Goal: Complete application form: Fill out and submit a form for a specific purpose

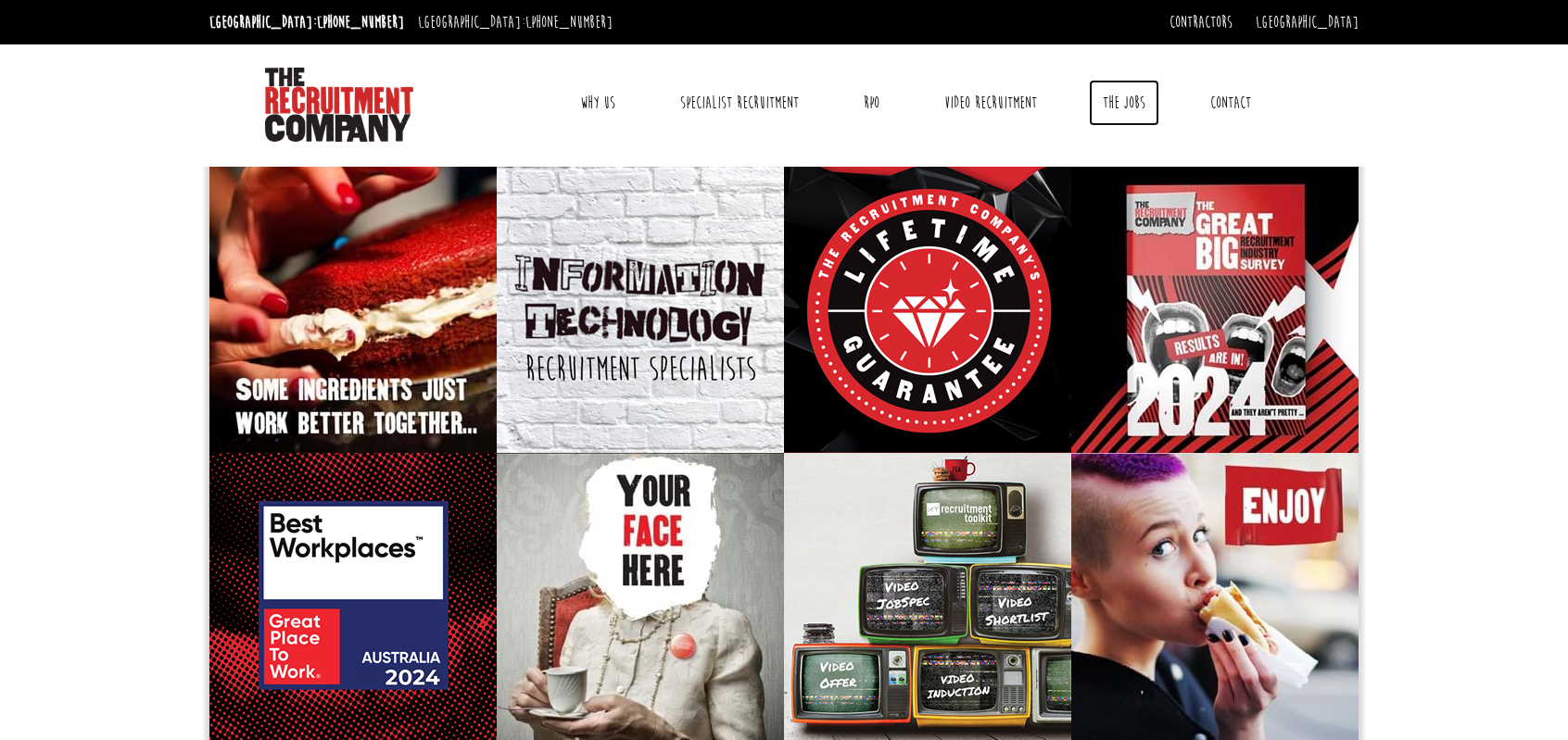
click at [1109, 95] on link "The Jobs" at bounding box center [1124, 102] width 71 height 47
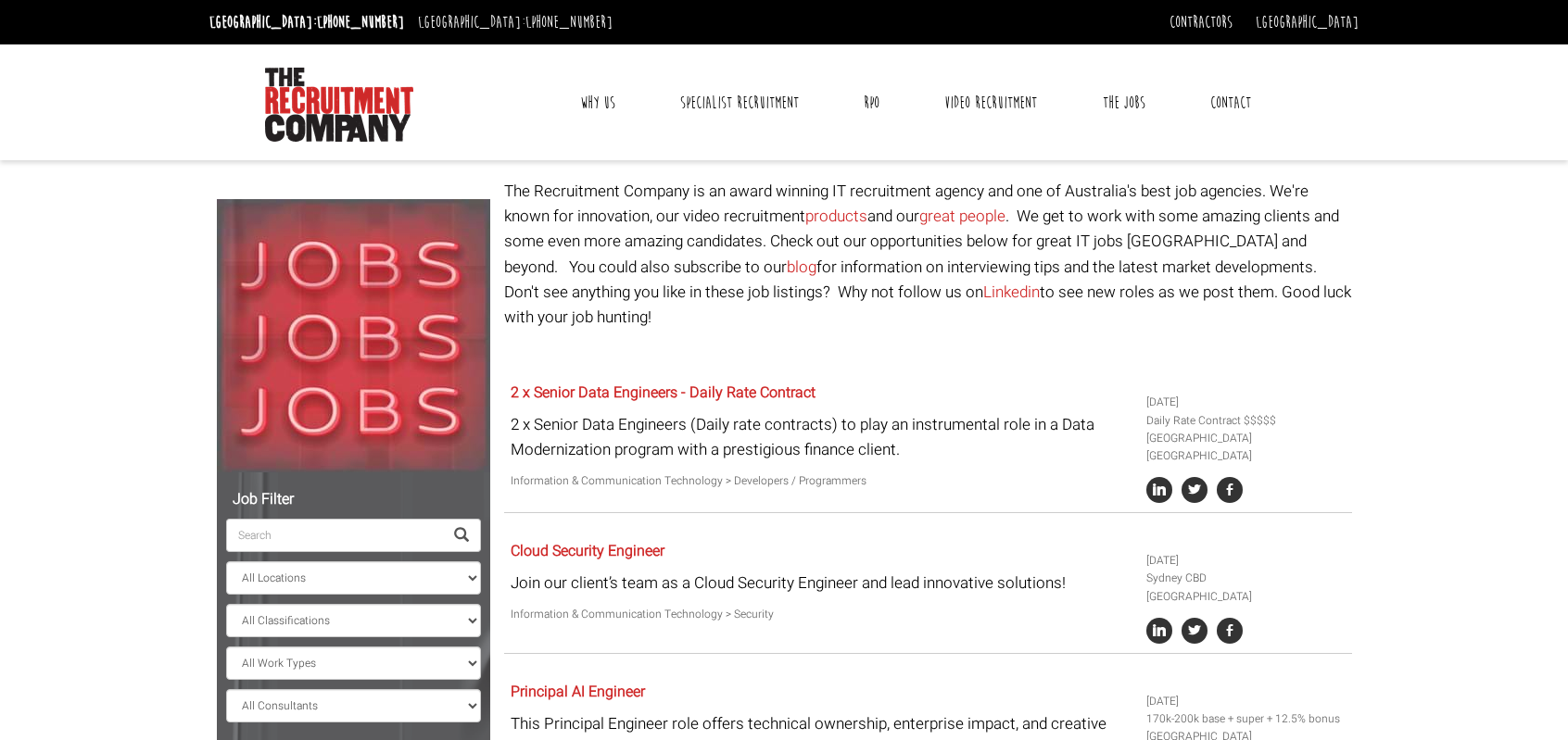
click at [1238, 101] on link "Contact" at bounding box center [1231, 102] width 69 height 47
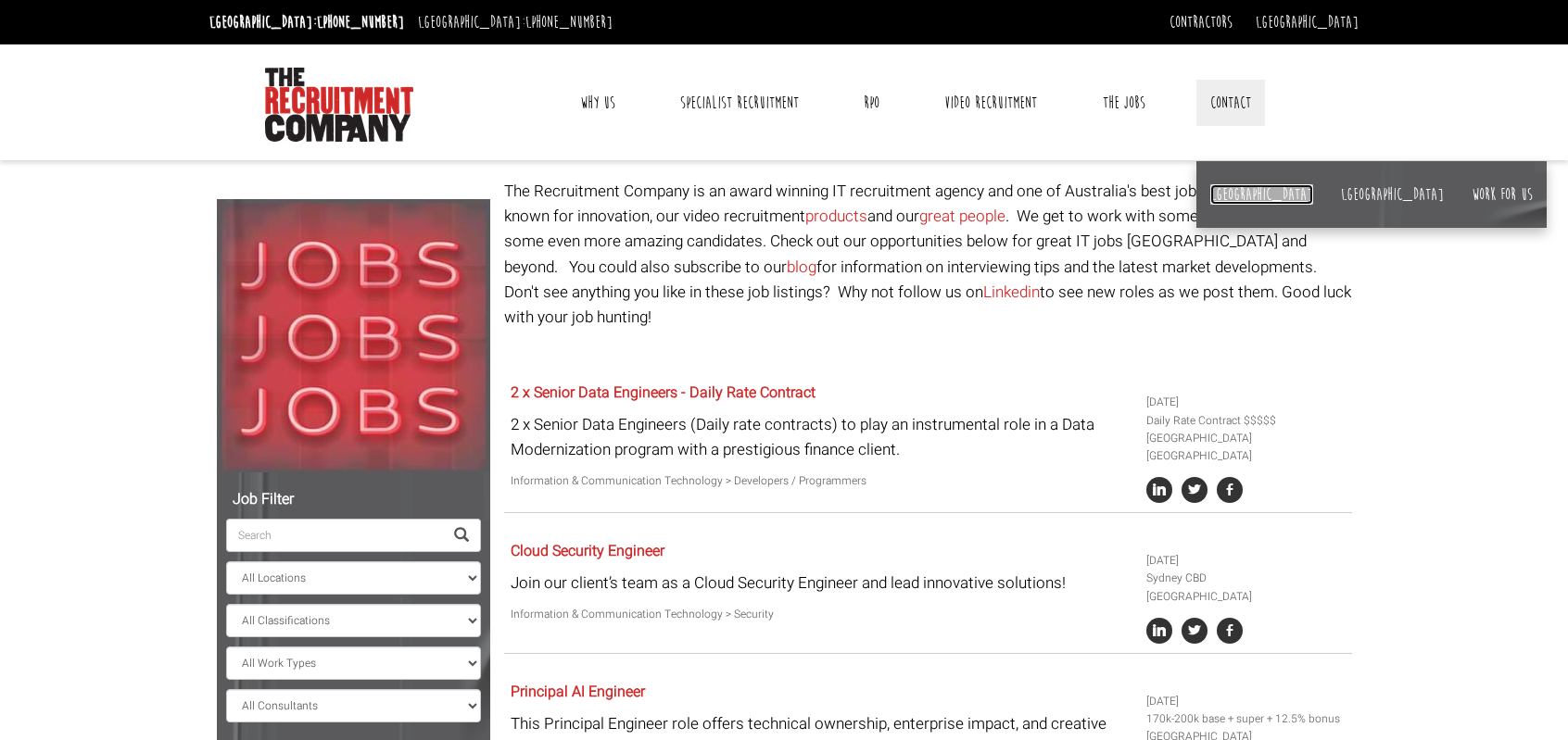
click at [1227, 194] on link "[GEOGRAPHIC_DATA]" at bounding box center [1262, 194] width 103 height 20
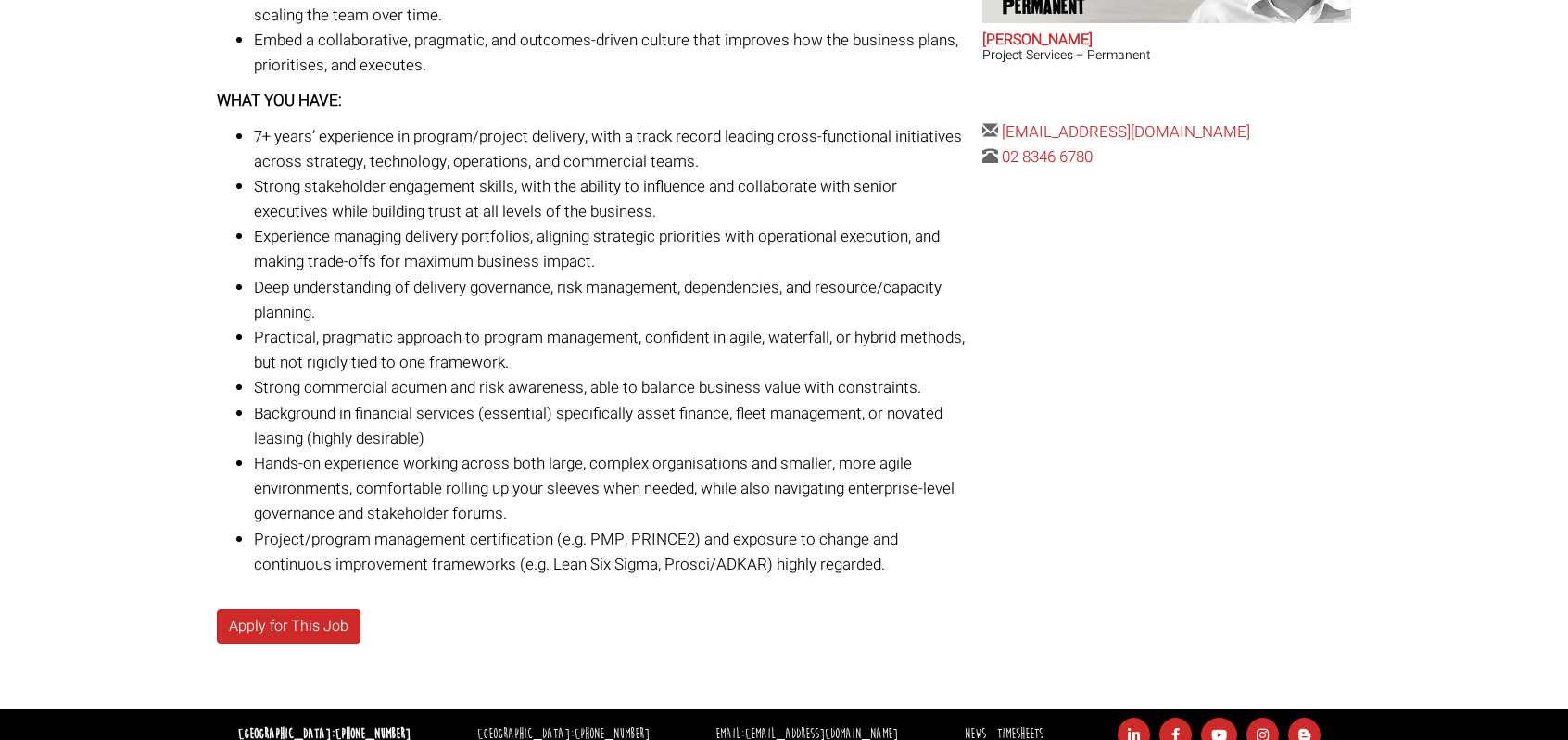
scroll to position [912, 0]
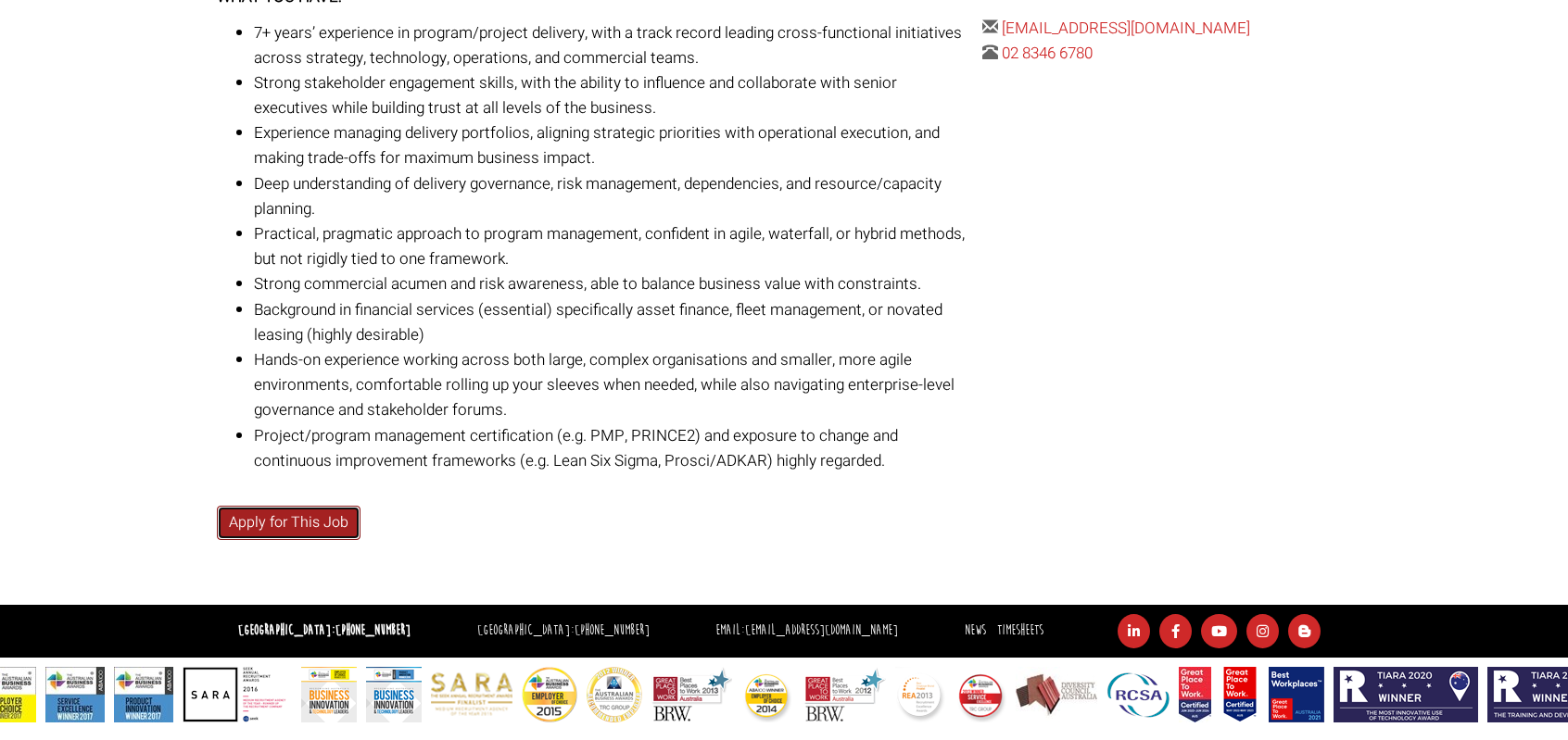
click at [267, 527] on link "Apply for This Job" at bounding box center [288, 523] width 143 height 34
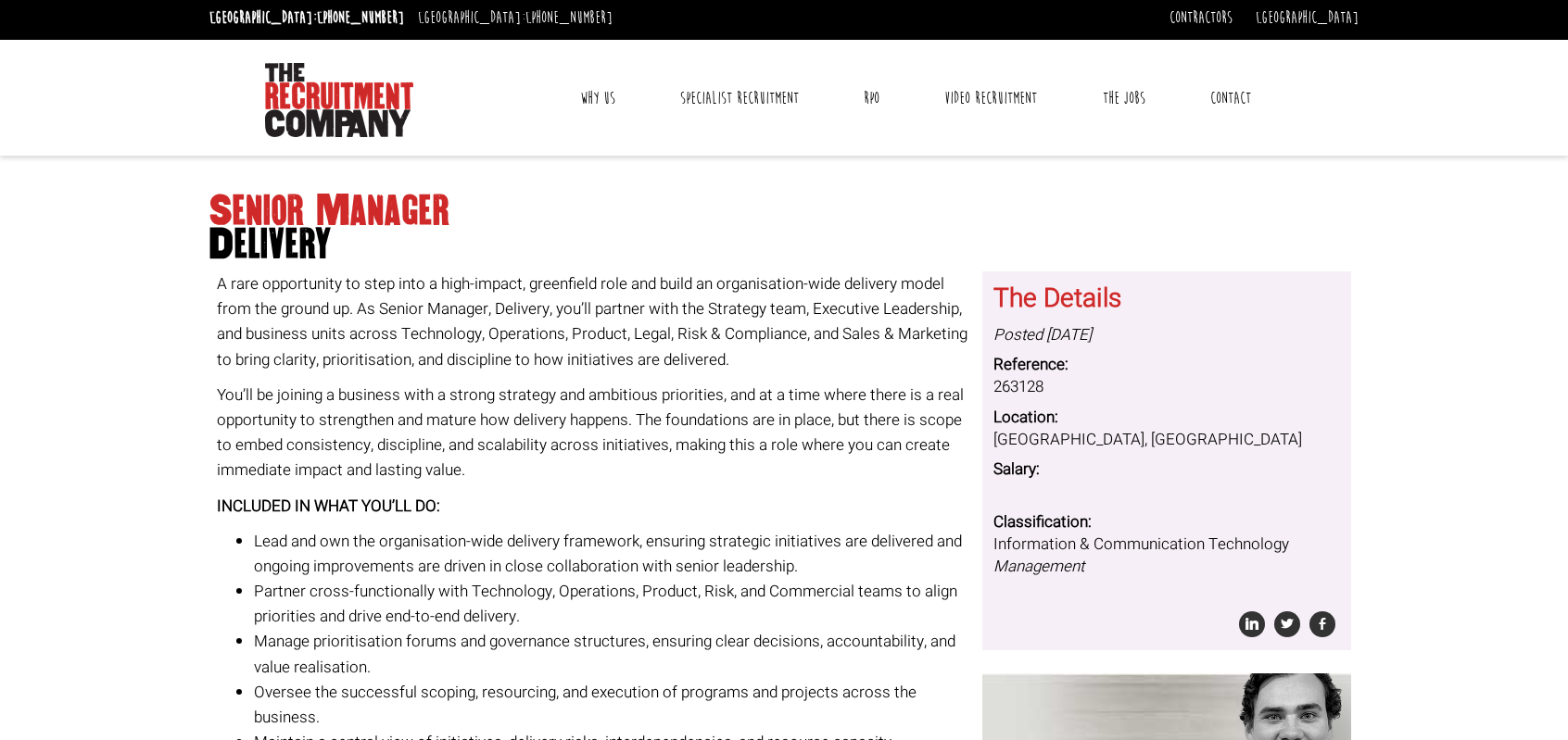
scroll to position [0, 0]
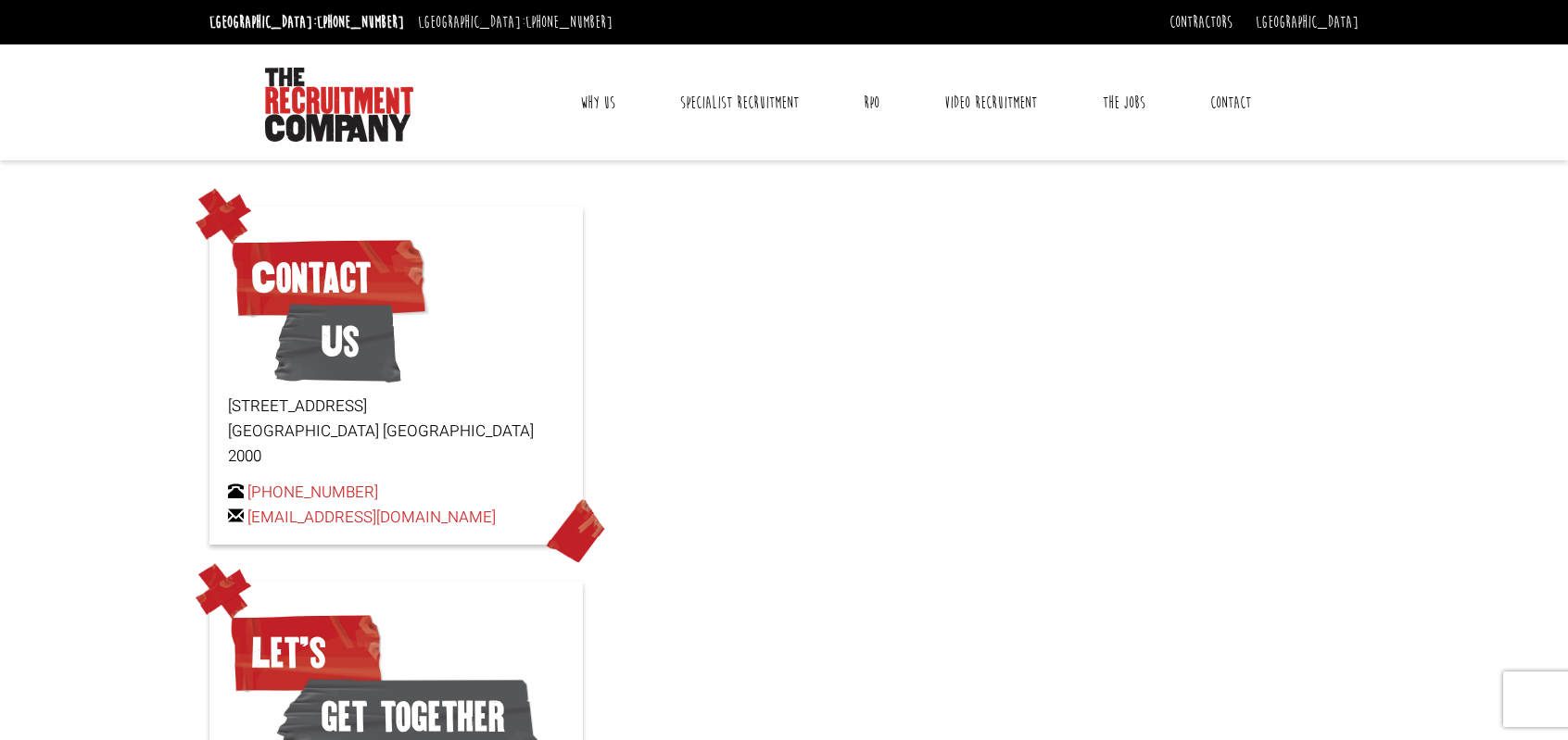
click at [1290, 6] on div "Sydney: +61 2 8346 6700 Dublin: +353 1 697 2548 Contractors Timesheets Why Cont…" at bounding box center [784, 22] width 1568 height 45
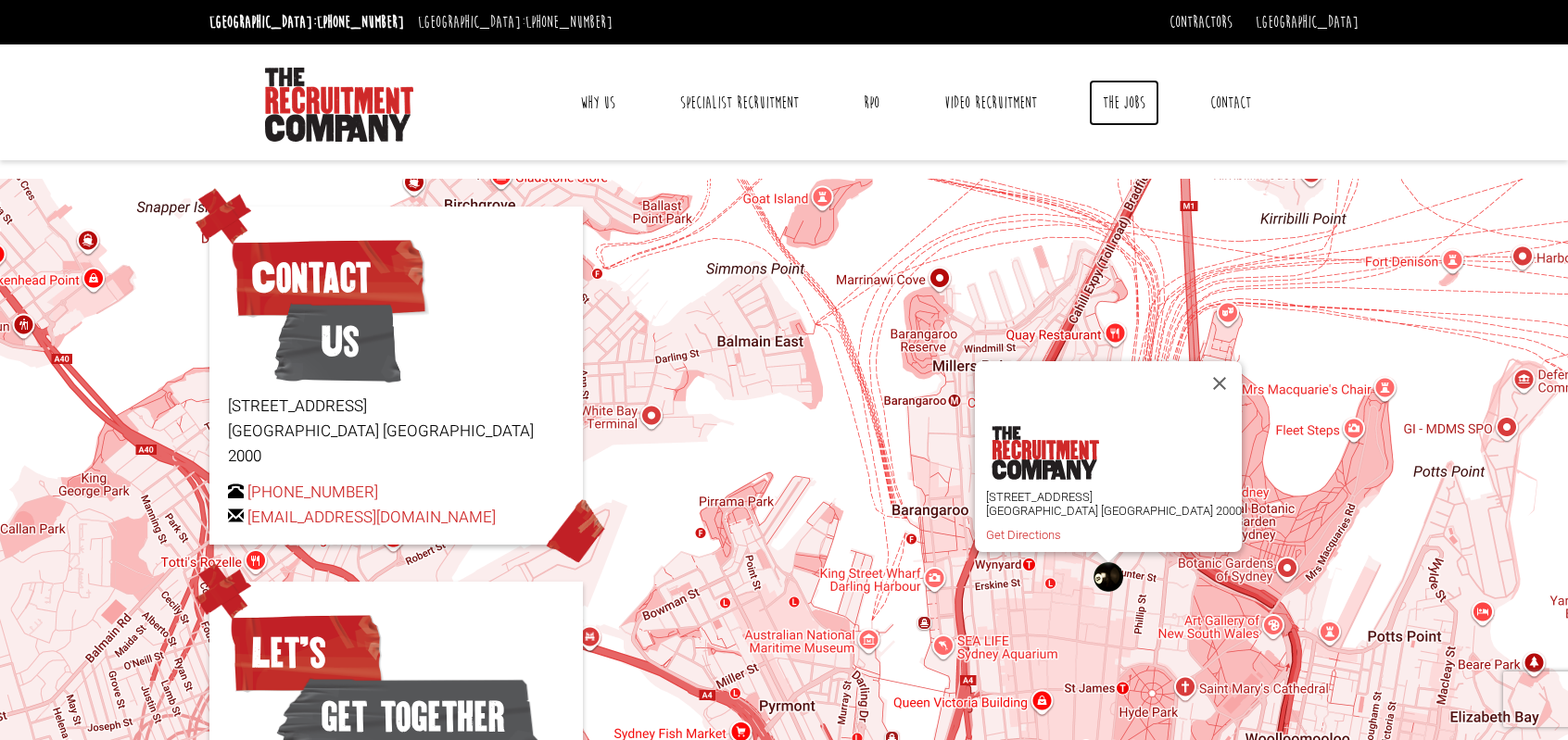
click at [1118, 100] on link "The Jobs" at bounding box center [1124, 102] width 71 height 47
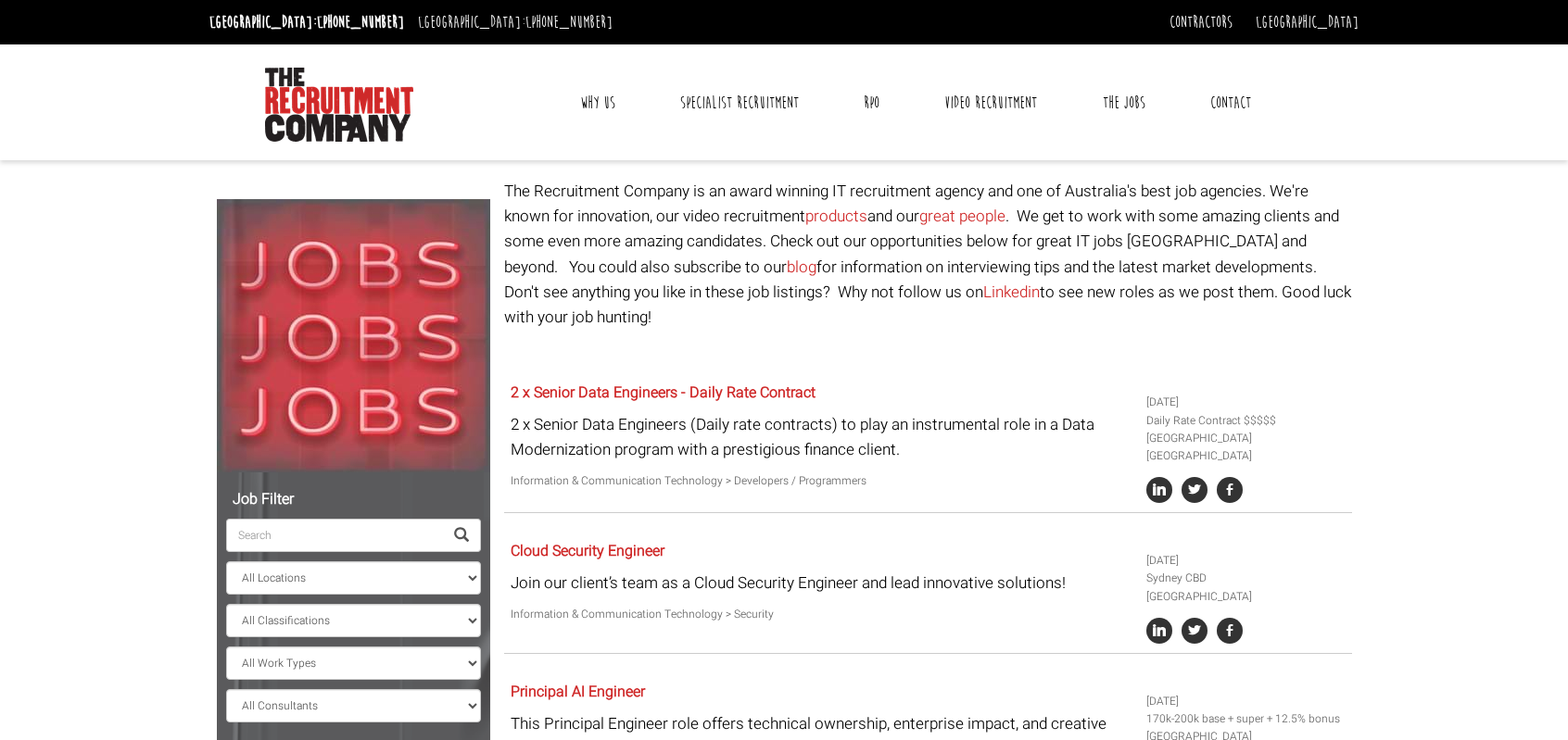
click at [1239, 110] on link "Contact" at bounding box center [1231, 102] width 69 height 47
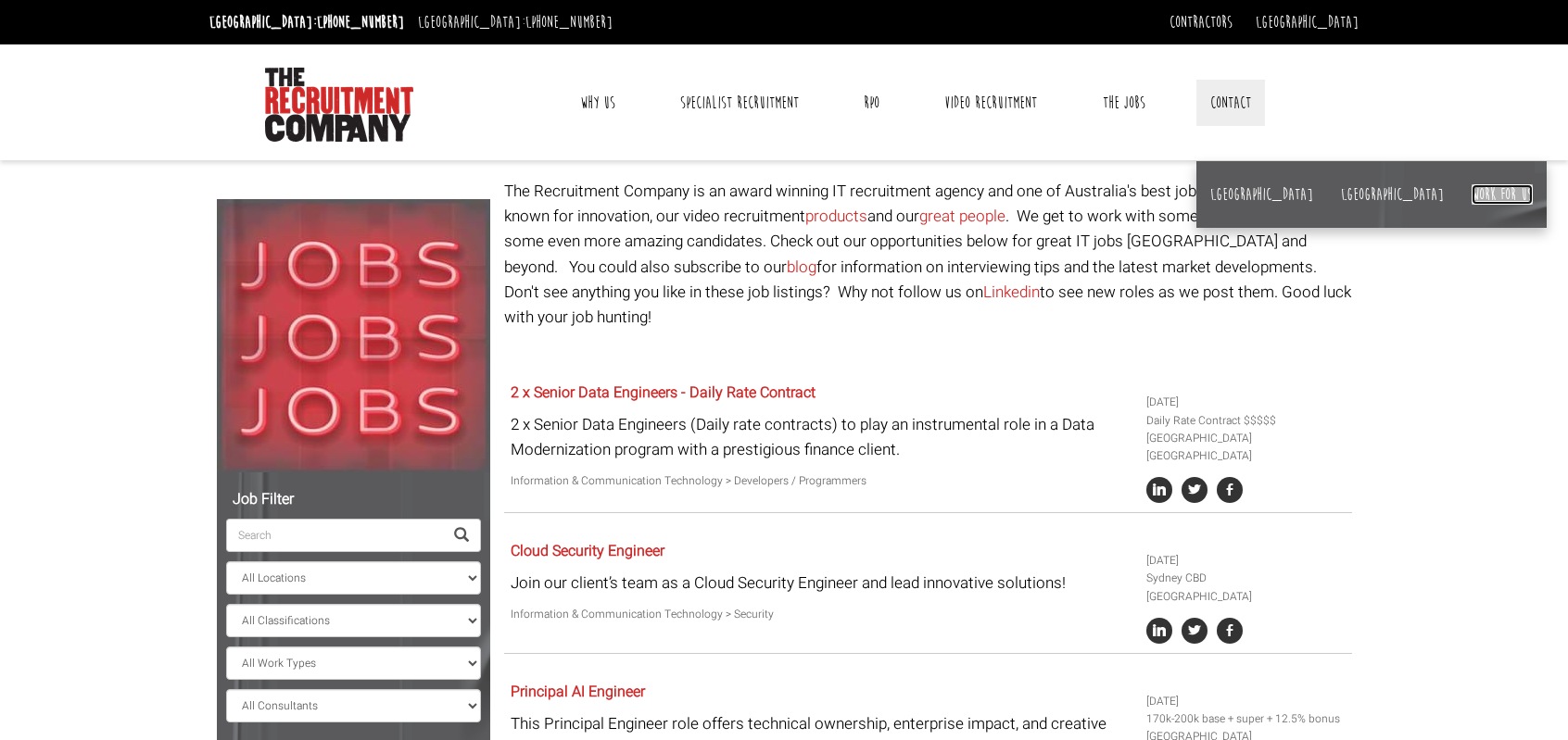
click at [1472, 189] on link "Work for us" at bounding box center [1502, 194] width 61 height 20
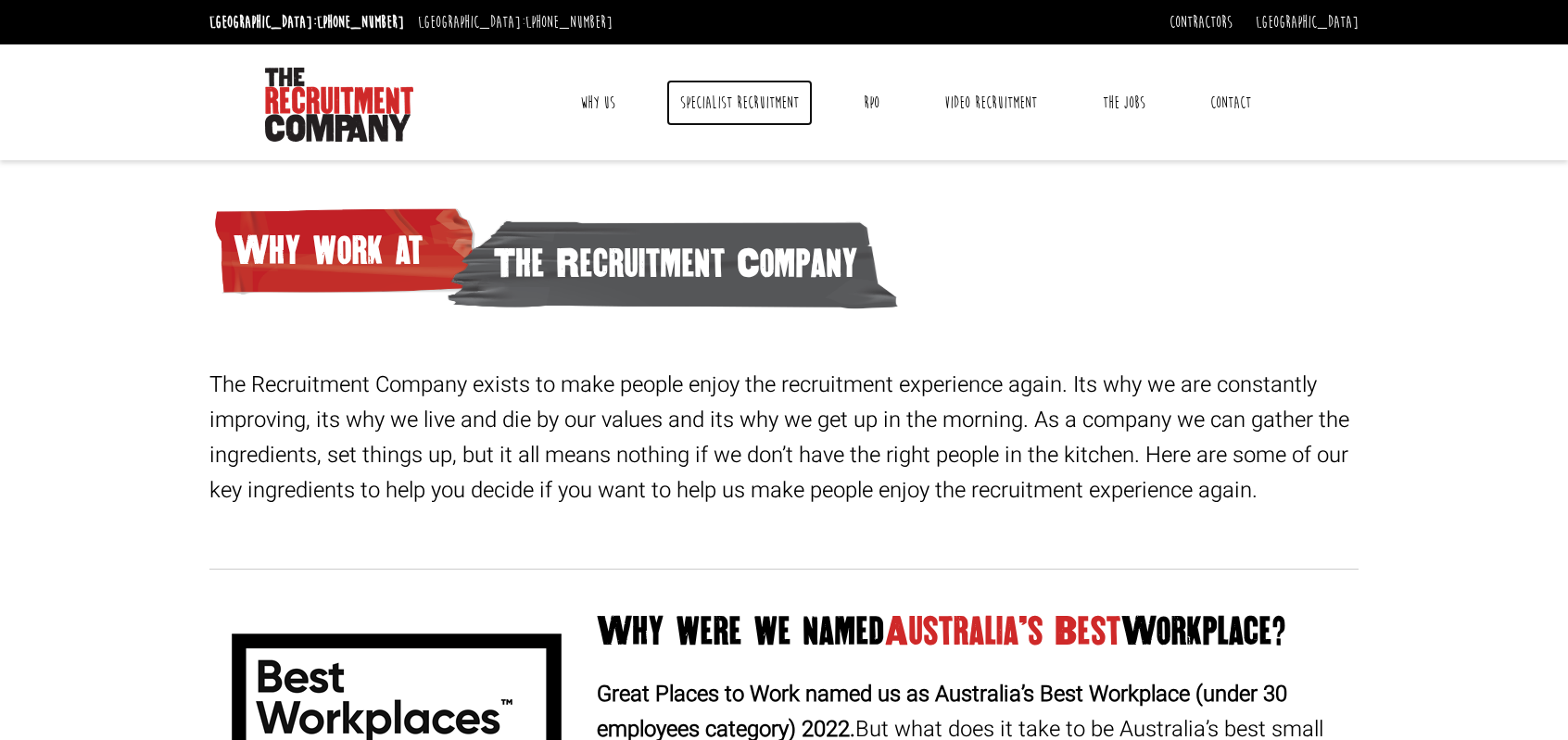
click at [761, 108] on link "Specialist Recruitment" at bounding box center [739, 102] width 146 height 47
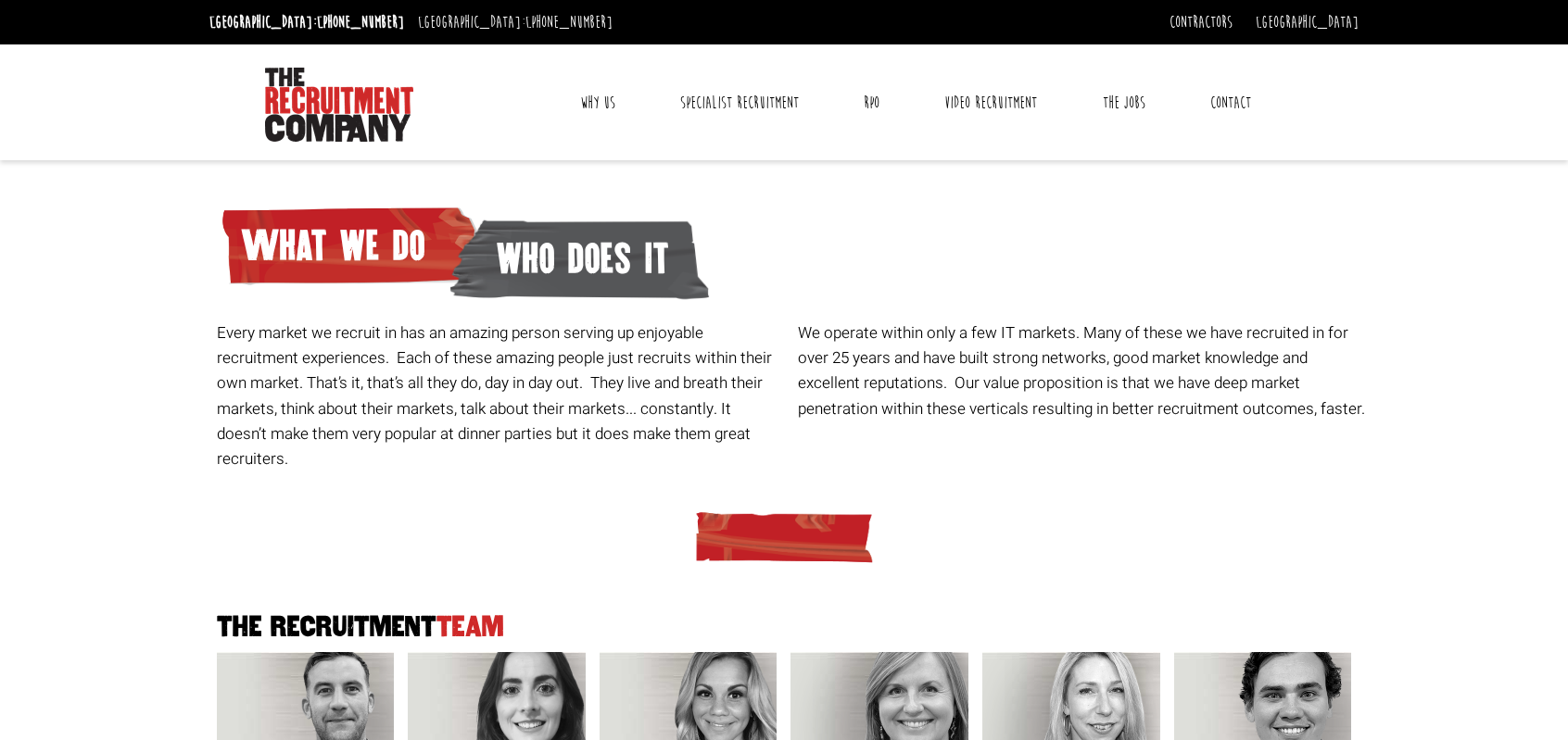
click at [1230, 99] on link "Contact" at bounding box center [1231, 102] width 69 height 47
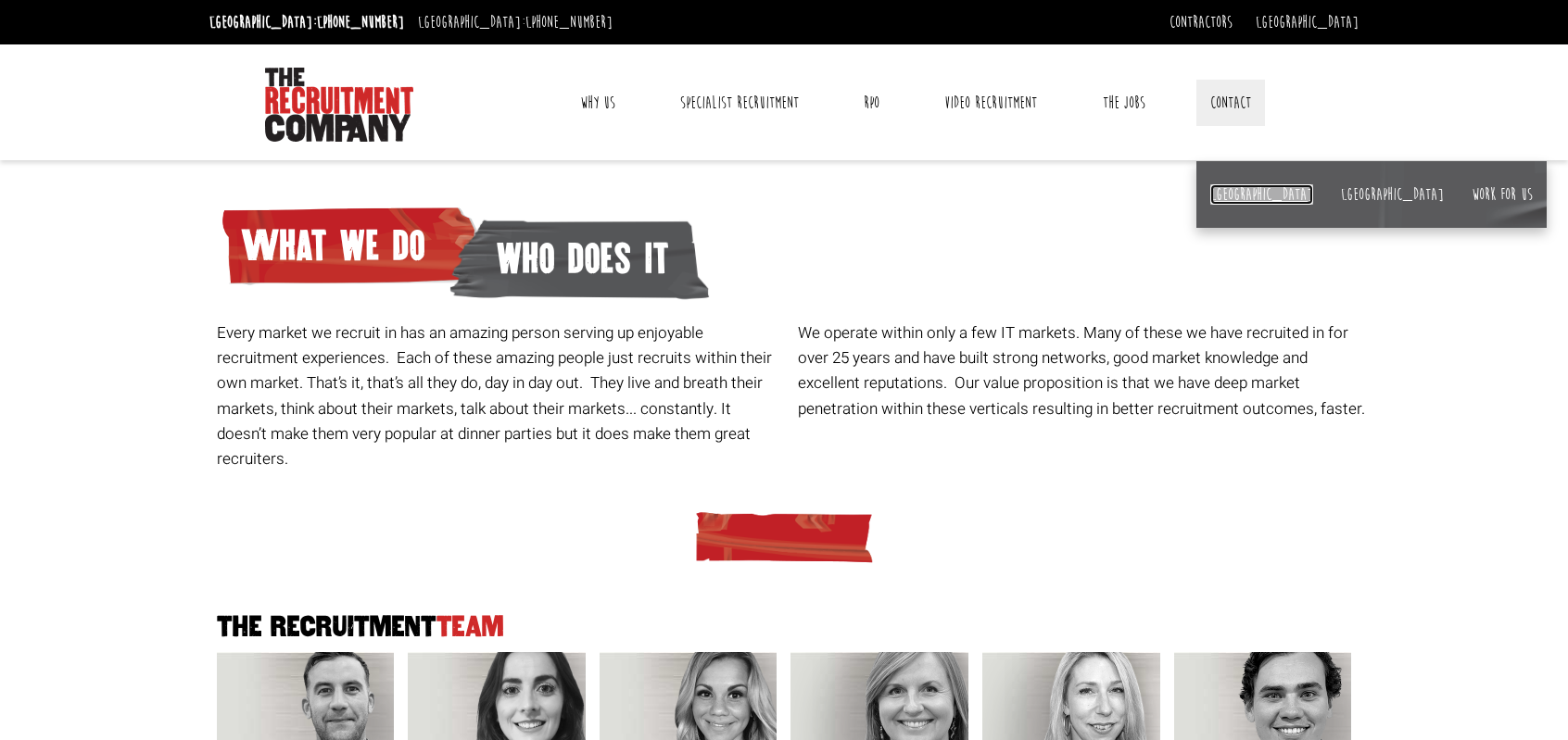
click at [1223, 184] on link "[GEOGRAPHIC_DATA]" at bounding box center [1262, 194] width 103 height 20
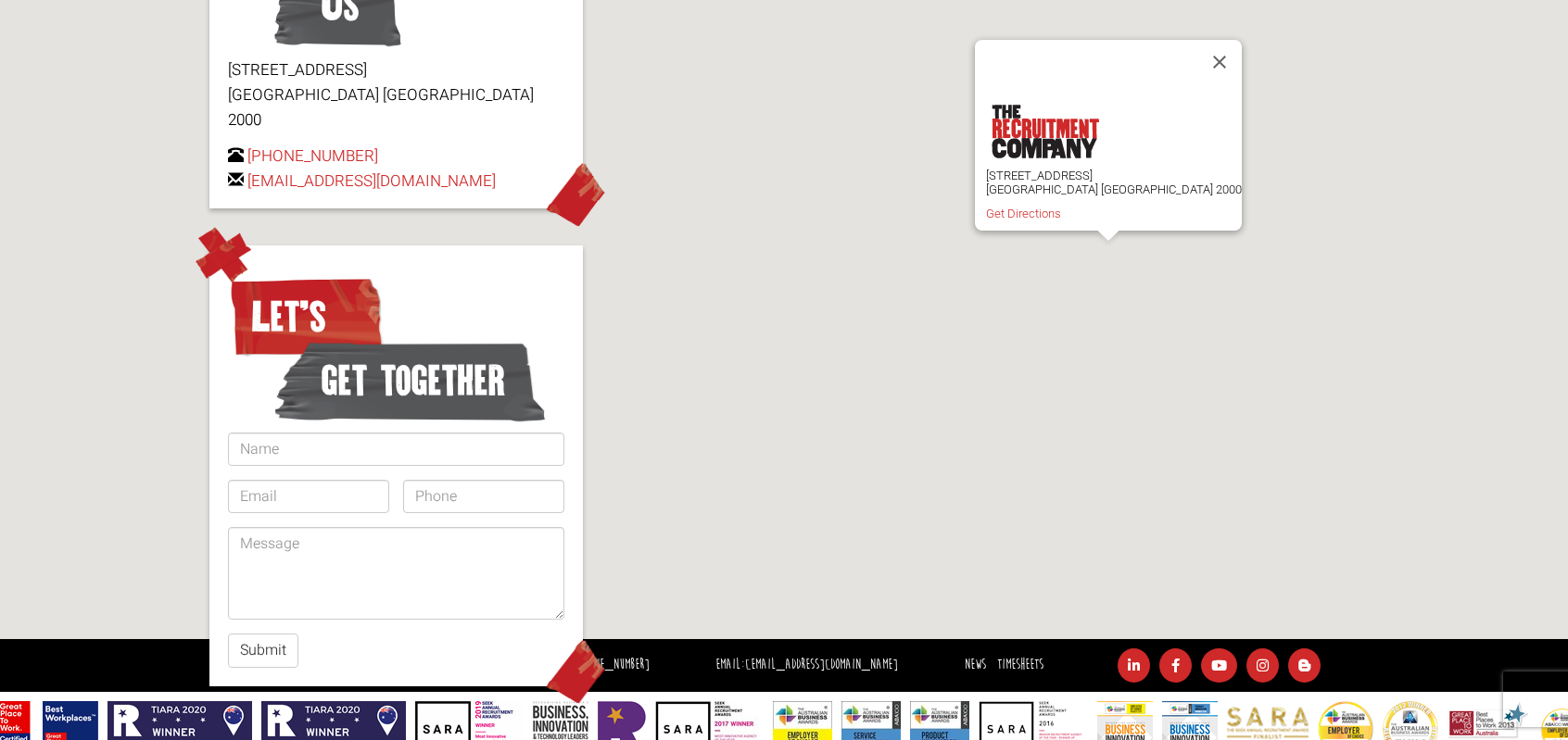
scroll to position [370, 0]
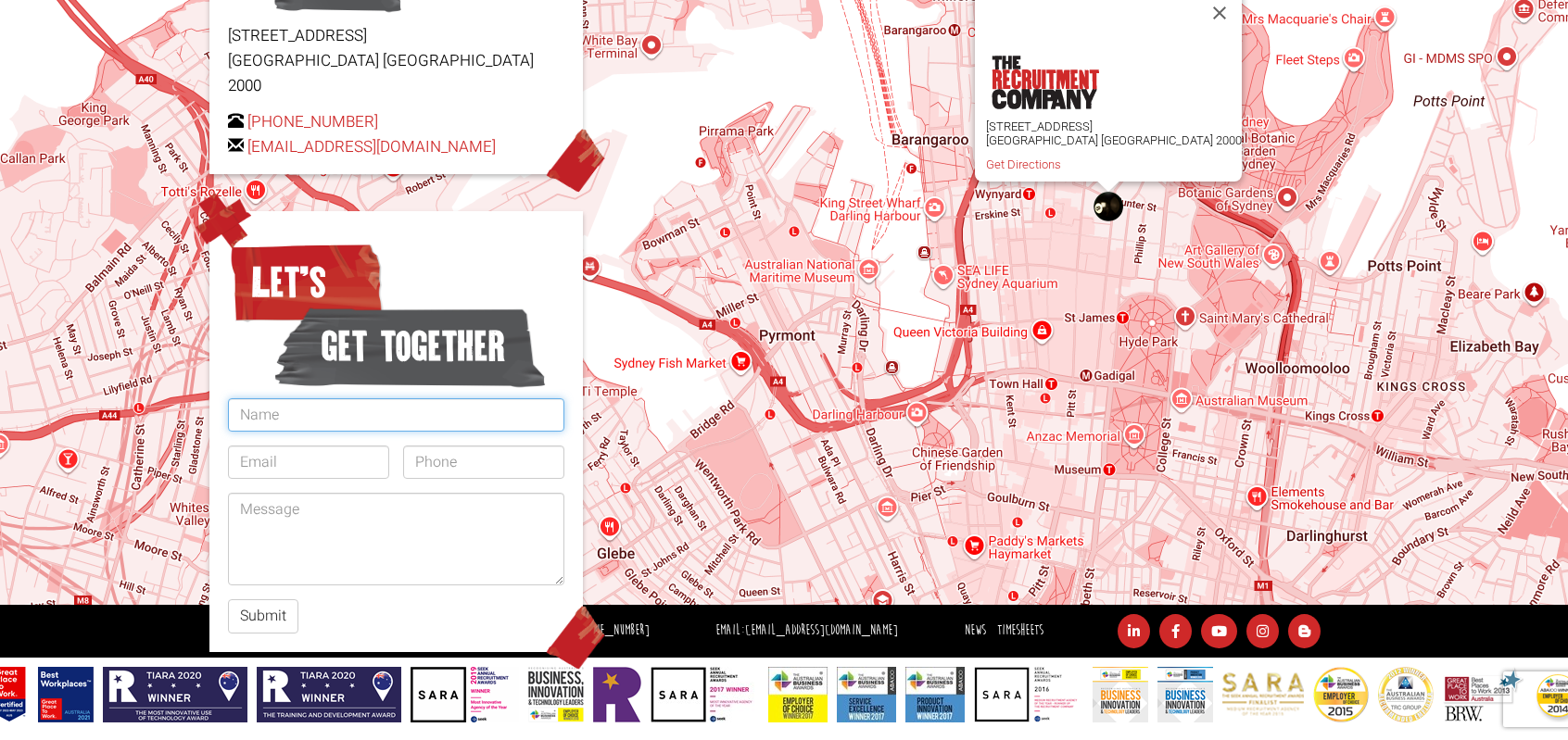
click at [334, 398] on input "text" at bounding box center [396, 414] width 336 height 33
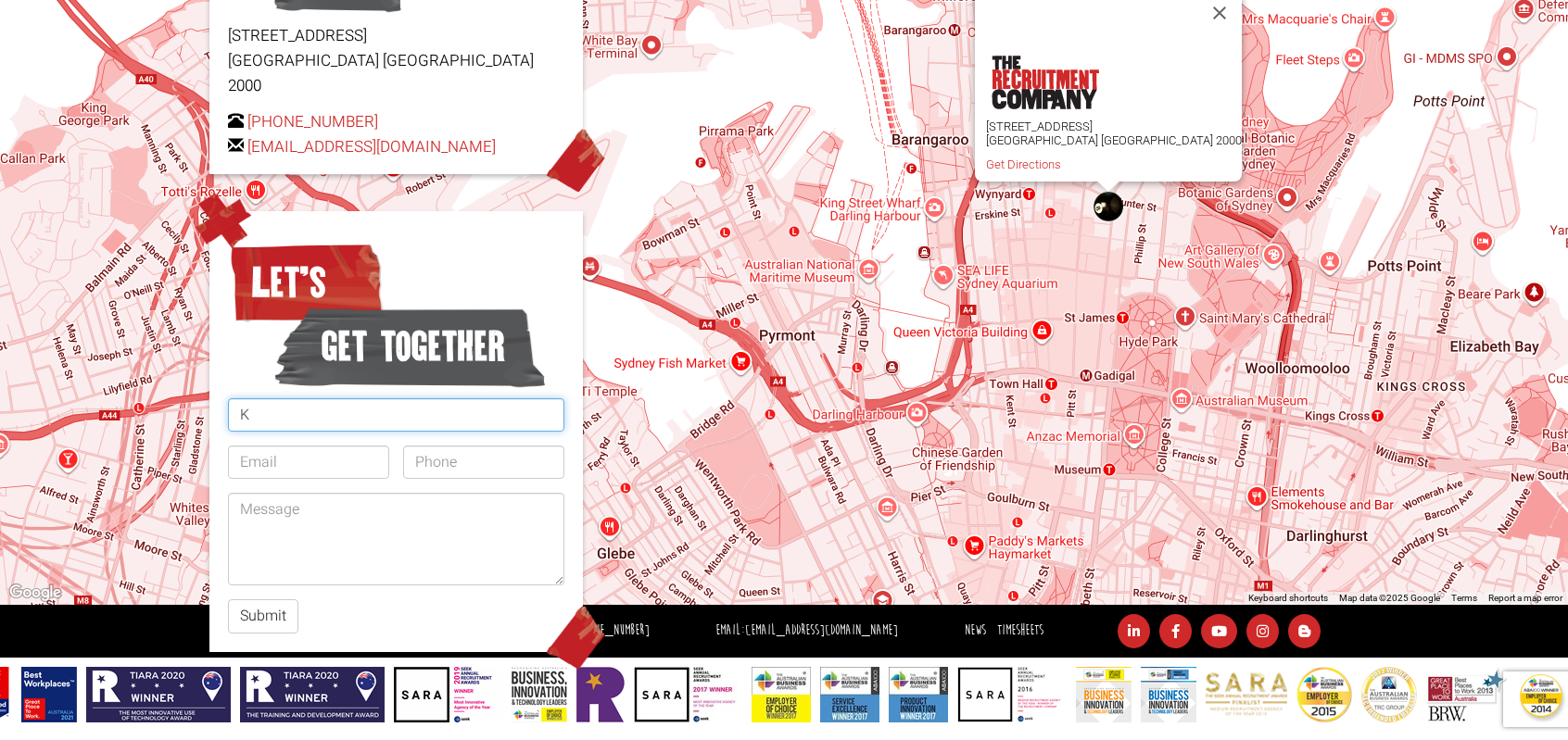
type input "[PERSON_NAME]"
type input "[EMAIL_ADDRESS][DOMAIN_NAME]"
type input "0490086138"
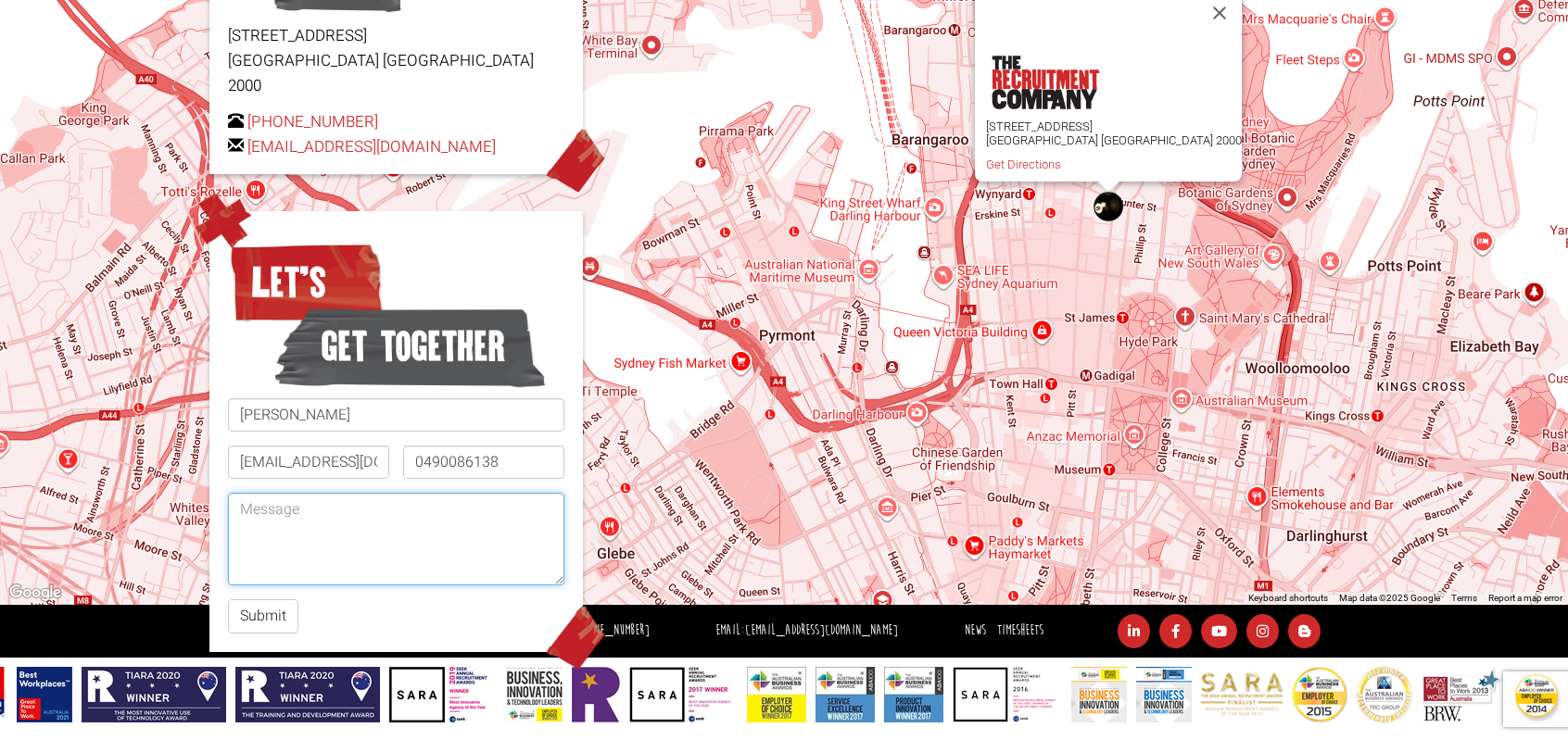
click at [306, 520] on textarea at bounding box center [396, 539] width 336 height 93
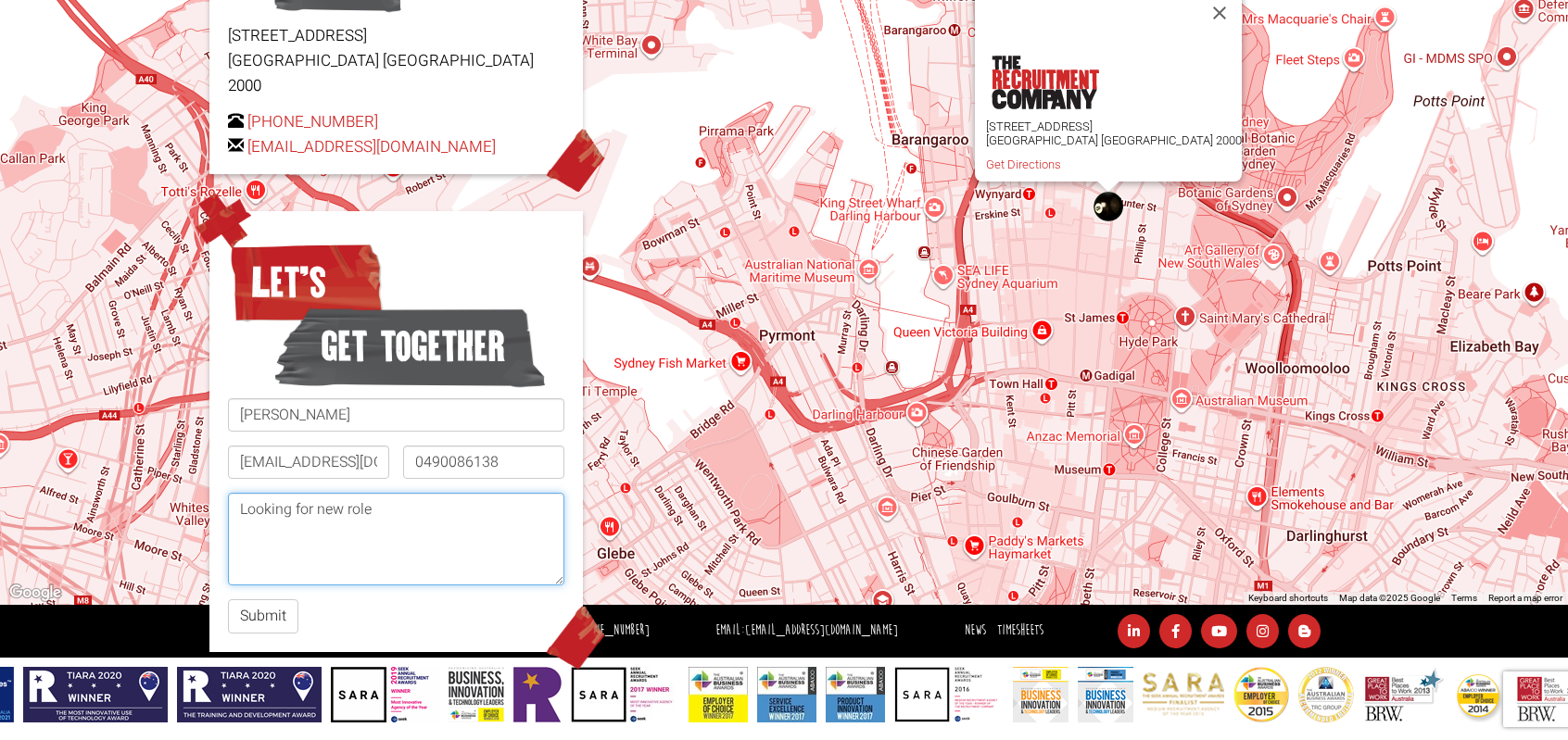
paste textarea "[URL][DOMAIN_NAME]"
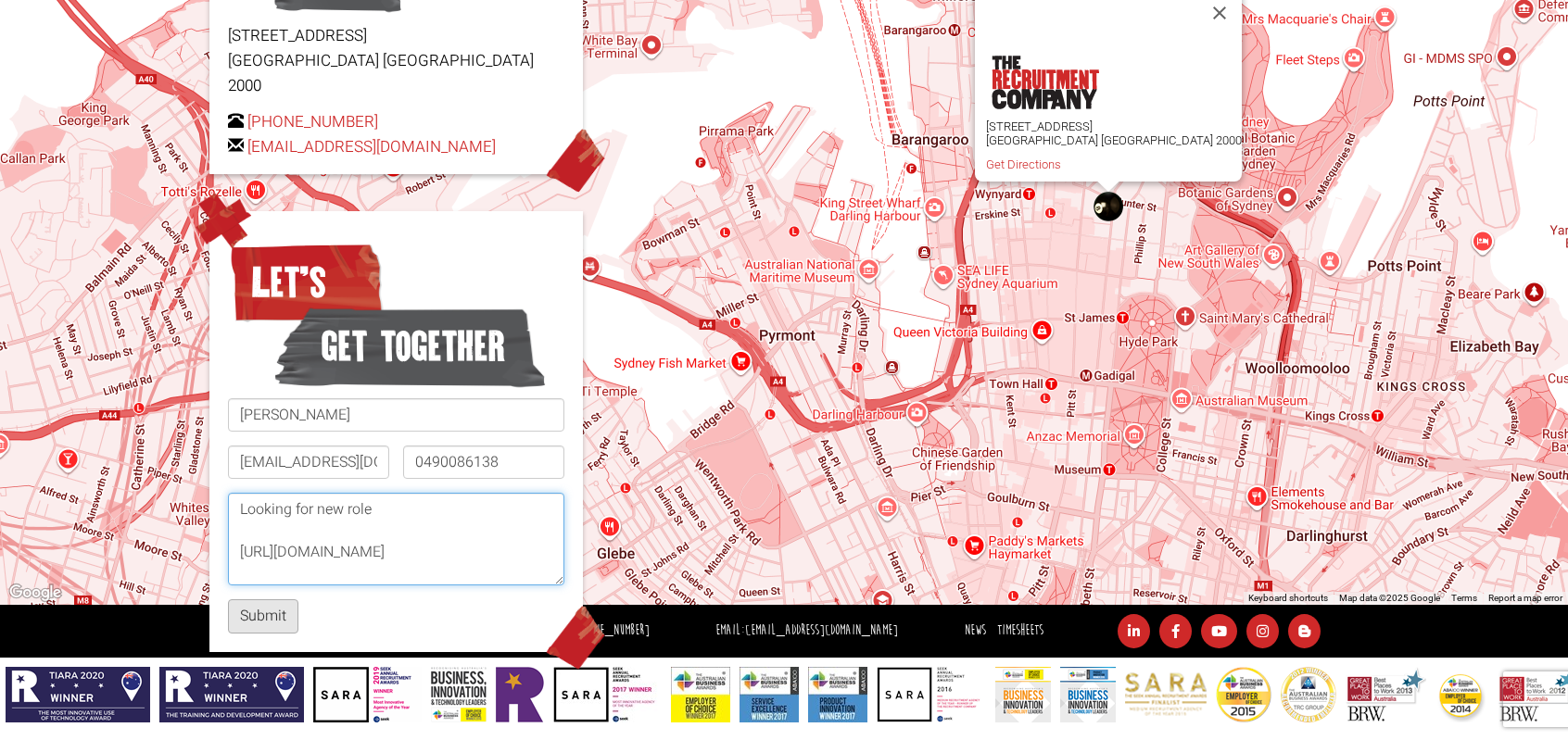
type textarea "Looking for new role [URL][DOMAIN_NAME]"
click at [247, 600] on button "Submit" at bounding box center [264, 617] width 71 height 34
